Goal: Information Seeking & Learning: Find specific fact

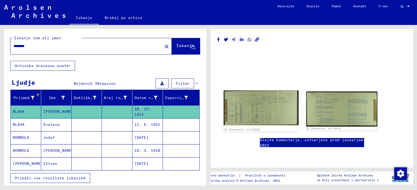
click at [245, 119] on img at bounding box center [261, 108] width 75 height 35
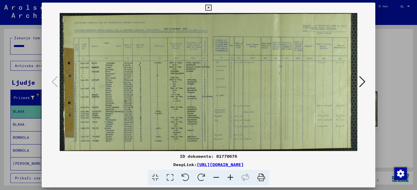
click at [236, 180] on icon at bounding box center [230, 178] width 14 height 16
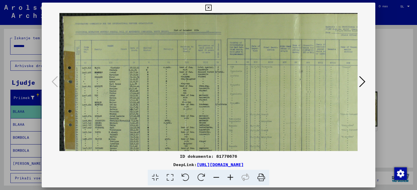
click at [236, 181] on icon at bounding box center [230, 178] width 14 height 16
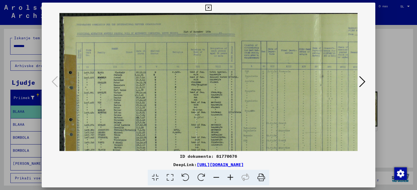
click at [236, 181] on icon at bounding box center [230, 178] width 14 height 16
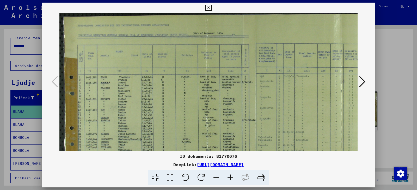
click at [236, 181] on icon at bounding box center [230, 178] width 14 height 16
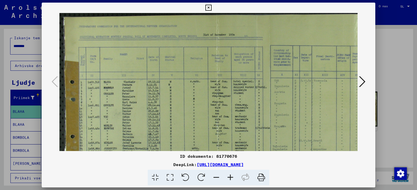
click at [236, 181] on icon at bounding box center [230, 178] width 14 height 16
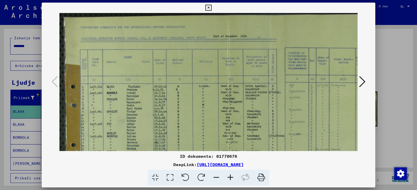
click at [236, 181] on icon at bounding box center [230, 178] width 14 height 16
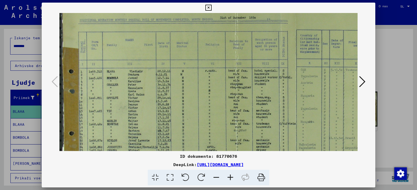
drag, startPoint x: 212, startPoint y: 141, endPoint x: 208, endPoint y: 112, distance: 29.4
click at [208, 113] on img at bounding box center [290, 101] width 466 height 217
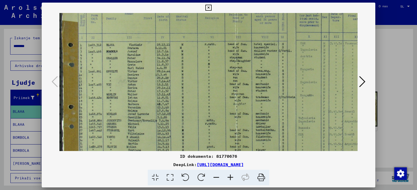
drag, startPoint x: 195, startPoint y: 112, endPoint x: 195, endPoint y: 79, distance: 32.3
click at [195, 79] on img at bounding box center [289, 74] width 466 height 217
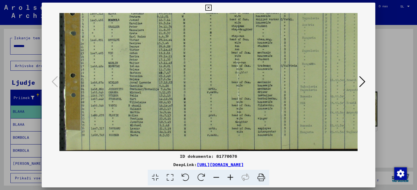
scroll to position [78, 2]
drag, startPoint x: 180, startPoint y: 113, endPoint x: 182, endPoint y: 58, distance: 55.8
click at [182, 58] on img at bounding box center [291, 43] width 466 height 217
click at [234, 181] on icon at bounding box center [230, 178] width 14 height 16
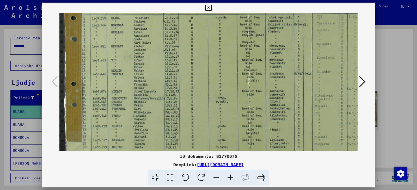
click at [234, 181] on icon at bounding box center [230, 178] width 14 height 16
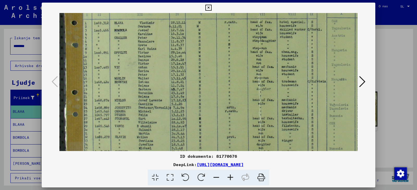
click at [234, 181] on icon at bounding box center [230, 178] width 14 height 16
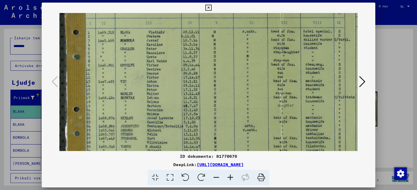
click at [234, 181] on icon at bounding box center [230, 178] width 14 height 16
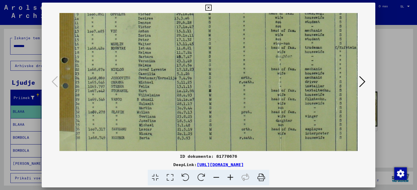
drag, startPoint x: 204, startPoint y: 106, endPoint x: 196, endPoint y: 64, distance: 43.2
click at [196, 64] on img at bounding box center [348, 18] width 606 height 282
